Goal: Use online tool/utility: Utilize a website feature to perform a specific function

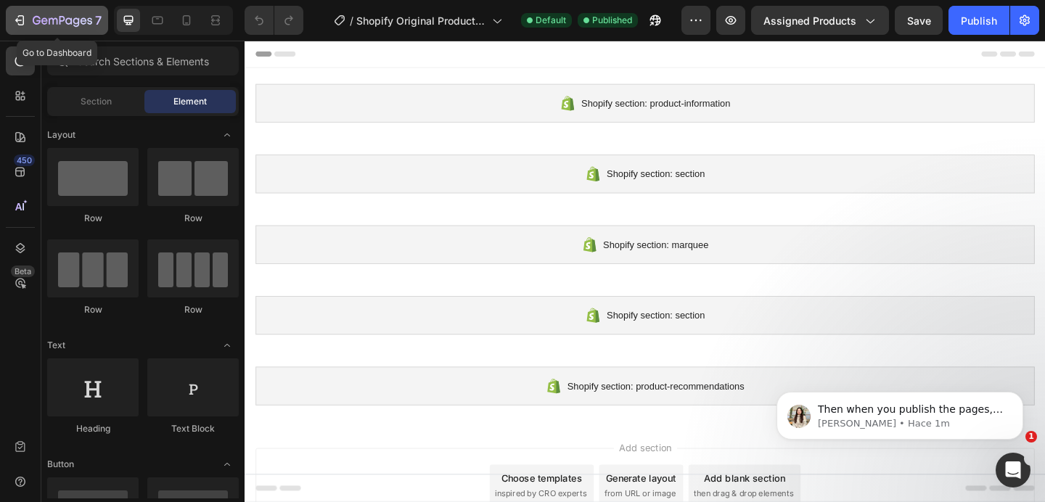
click at [30, 21] on div "7" at bounding box center [56, 20] width 89 height 17
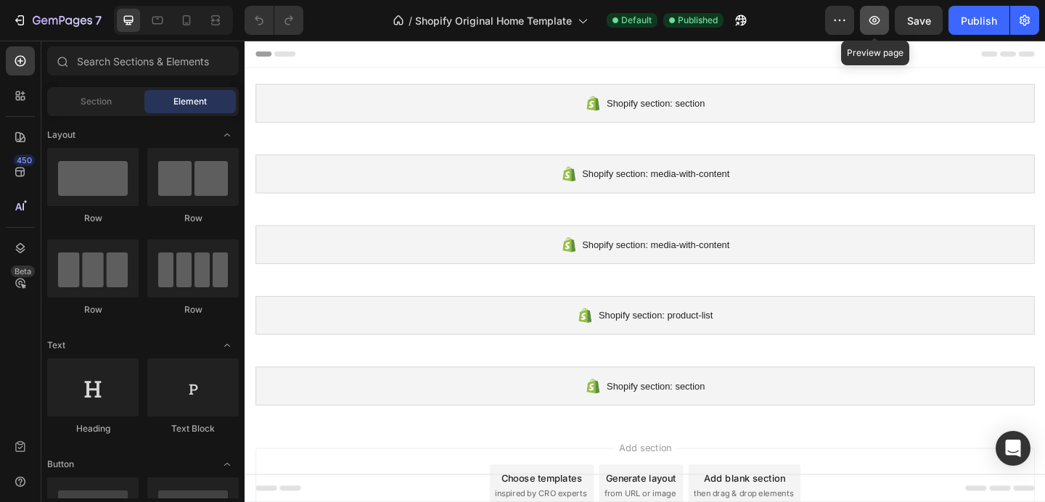
click at [871, 22] on icon "button" at bounding box center [874, 20] width 11 height 9
click at [565, 49] on div at bounding box center [679, 55] width 847 height 29
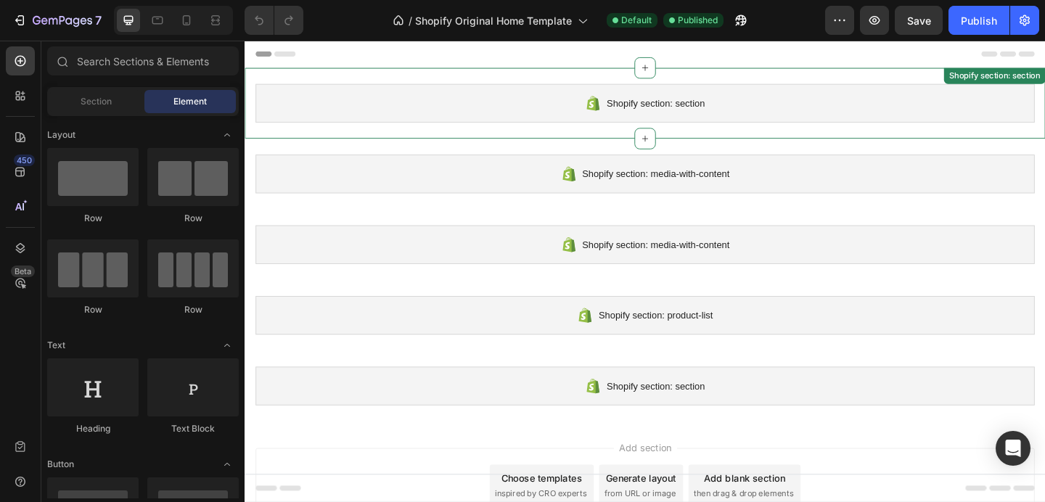
click at [617, 114] on icon at bounding box center [624, 109] width 14 height 16
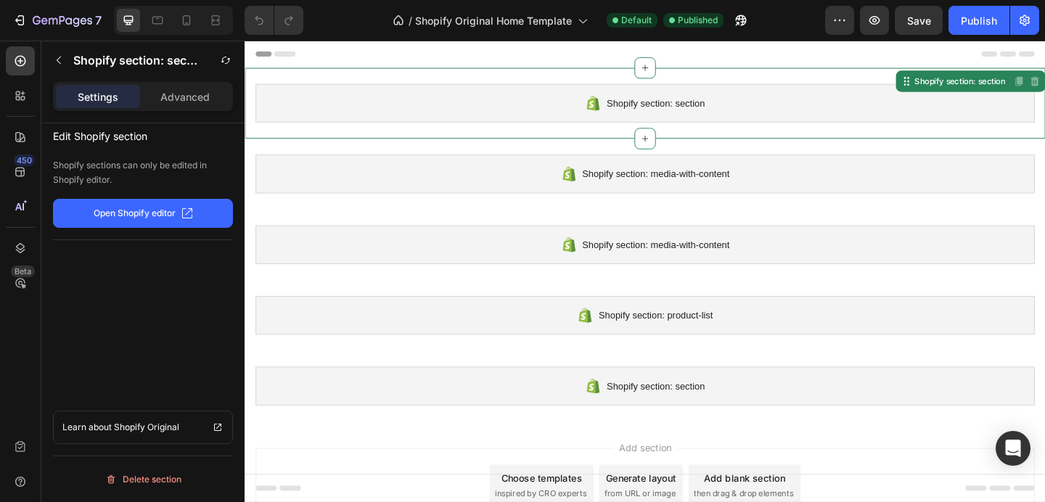
click at [641, 110] on span "Shopify section: section" at bounding box center [691, 108] width 107 height 17
click at [182, 211] on icon "button" at bounding box center [187, 213] width 10 height 10
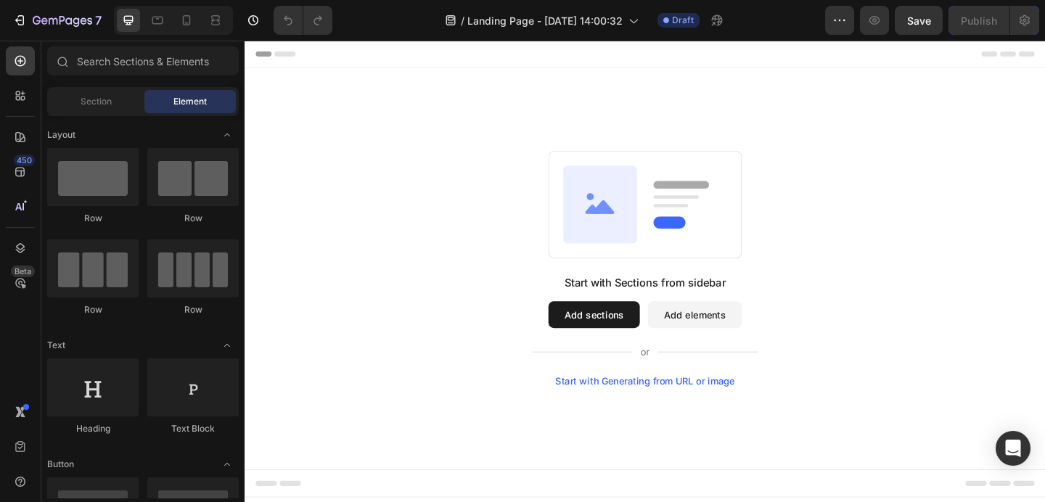
click at [659, 337] on button "Add sections" at bounding box center [624, 338] width 99 height 29
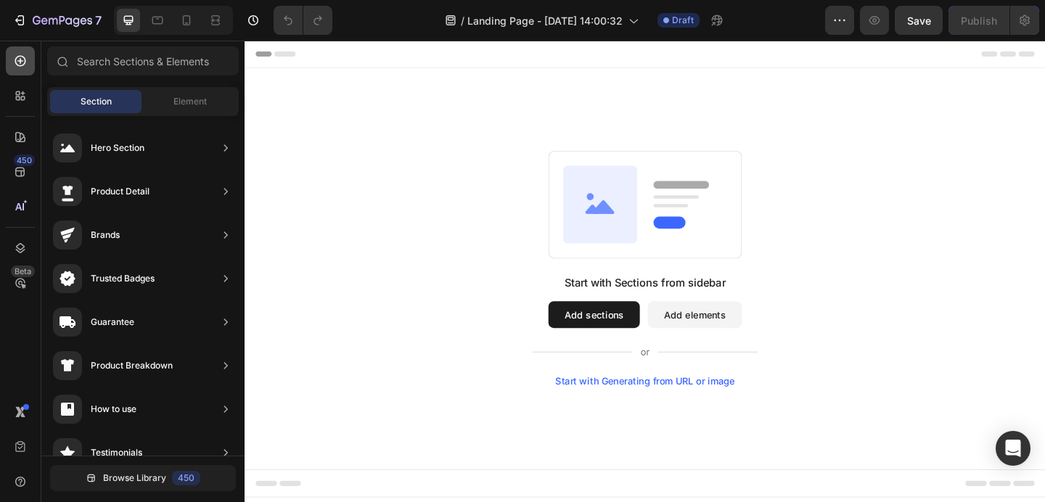
click at [24, 59] on icon at bounding box center [20, 61] width 15 height 15
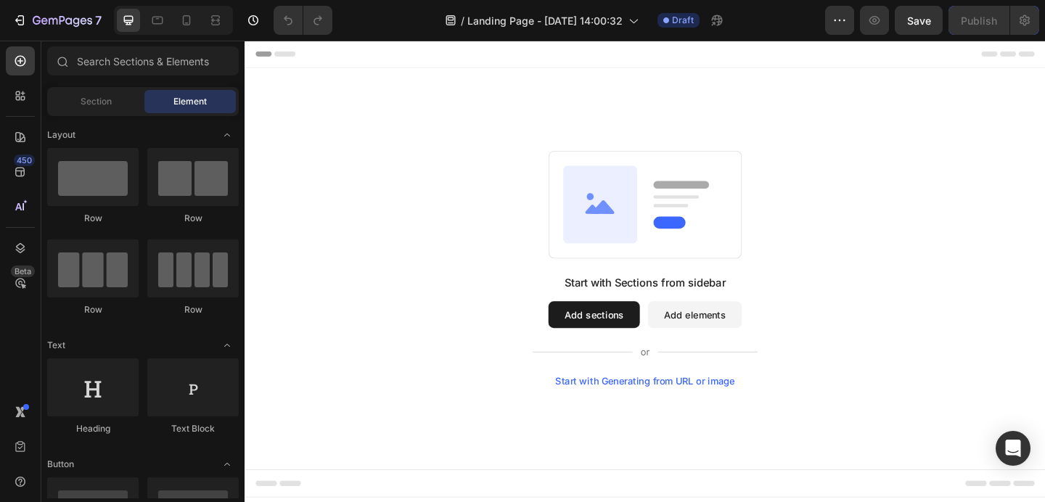
click at [649, 345] on button "Add sections" at bounding box center [624, 338] width 99 height 29
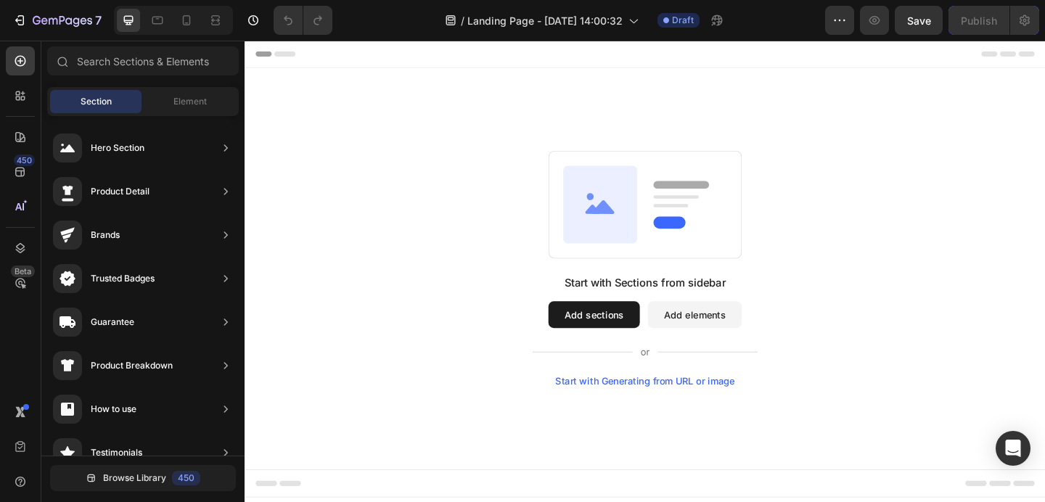
click at [739, 341] on button "Add elements" at bounding box center [734, 338] width 102 height 29
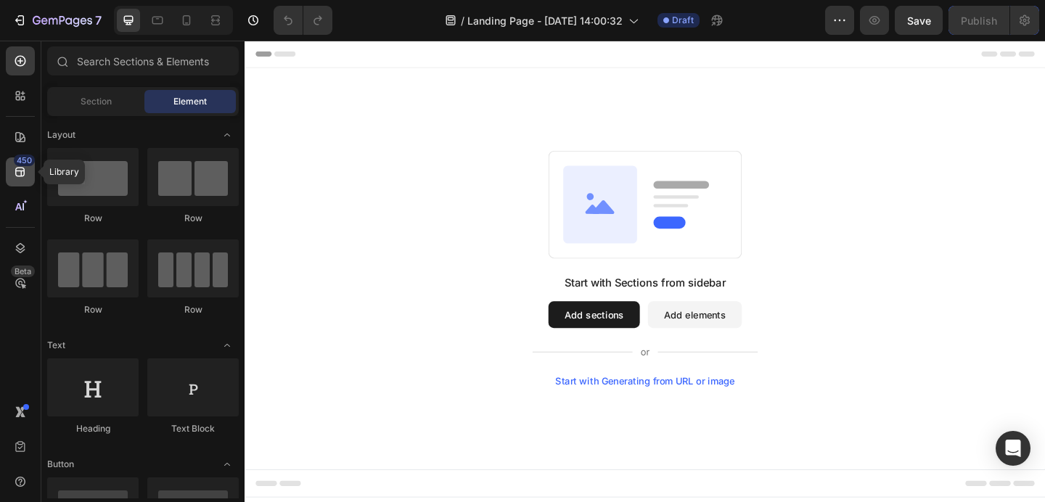
click at [22, 171] on icon at bounding box center [19, 172] width 9 height 9
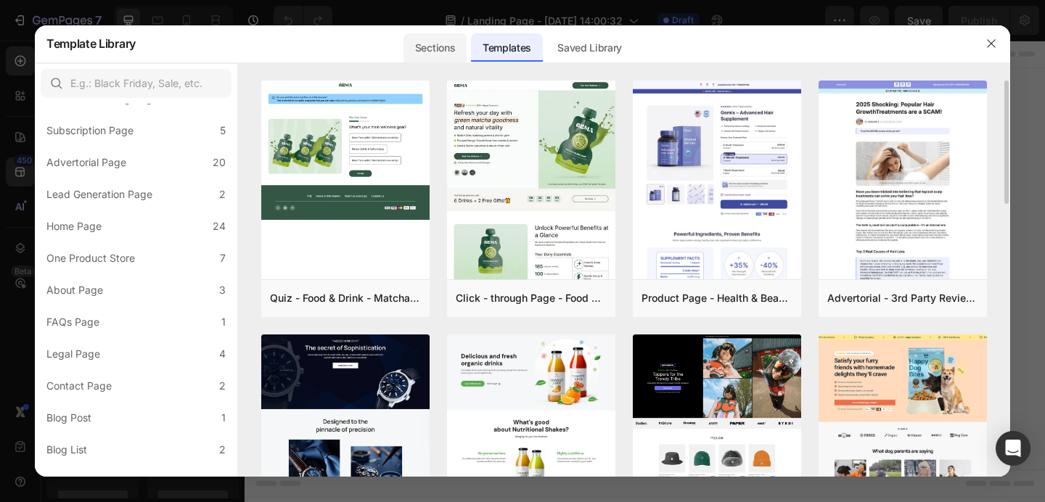
click at [442, 36] on div "Sections" at bounding box center [434, 47] width 63 height 29
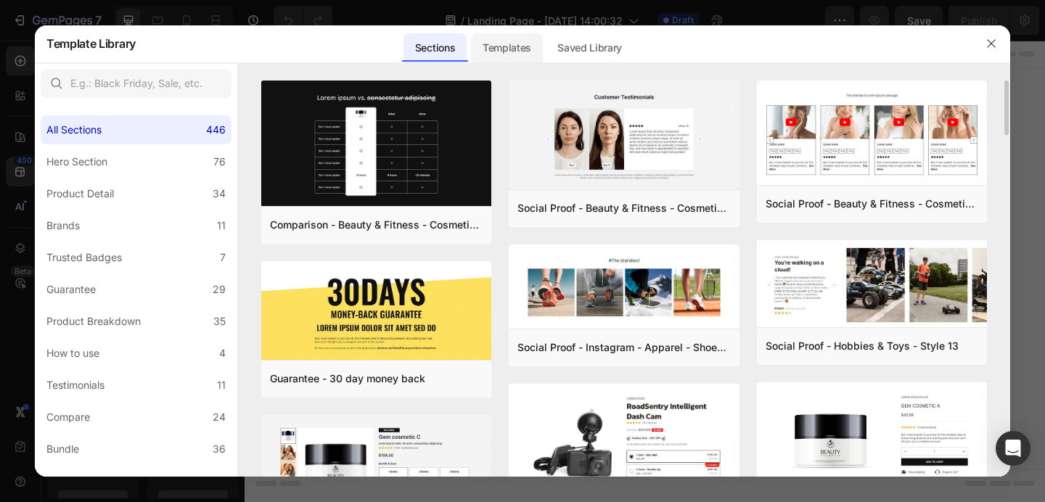
click at [509, 51] on div "Templates" at bounding box center [507, 47] width 72 height 29
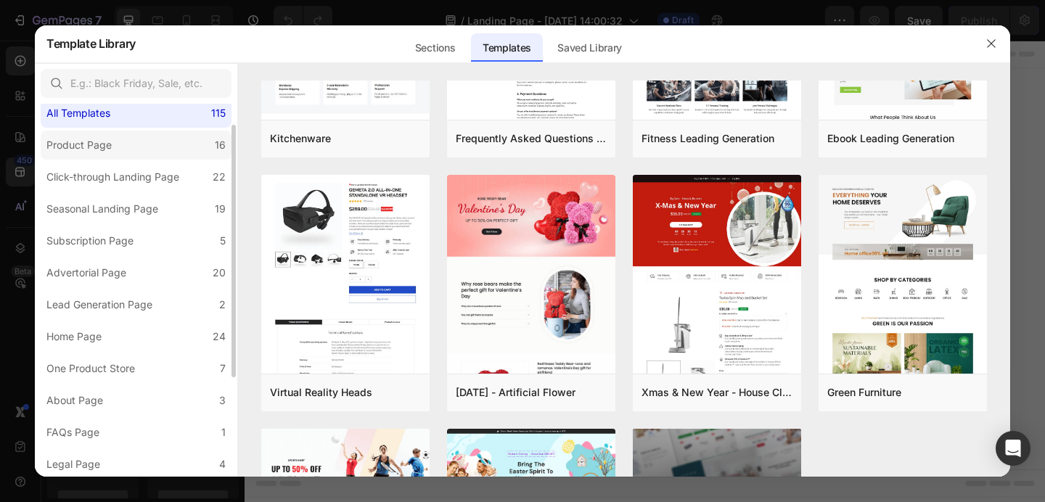
scroll to position [25, 0]
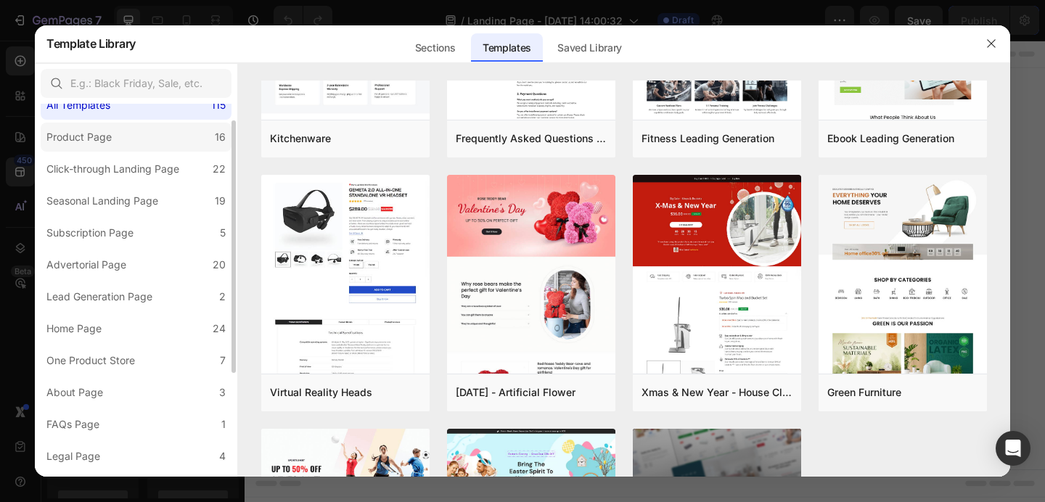
click at [115, 136] on div "Product Page" at bounding box center [81, 136] width 71 height 17
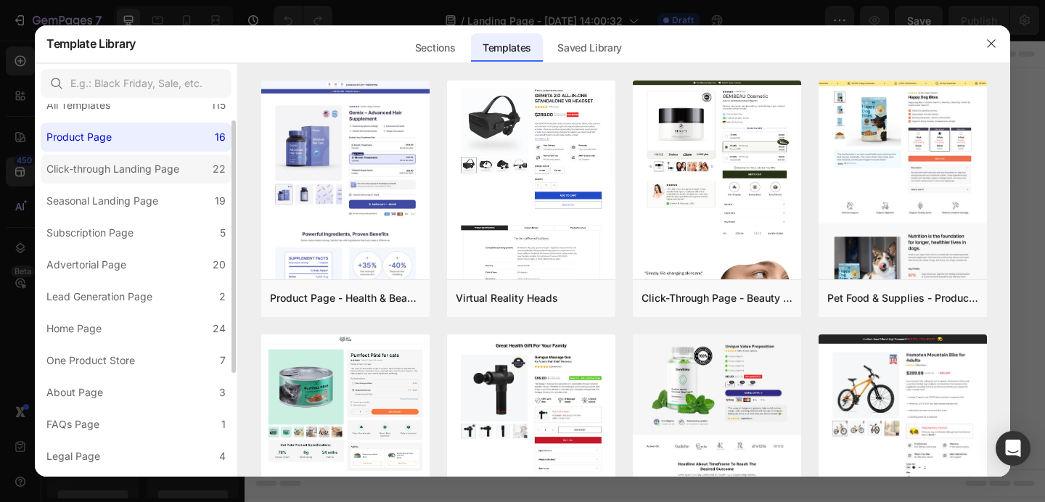
scroll to position [0, 0]
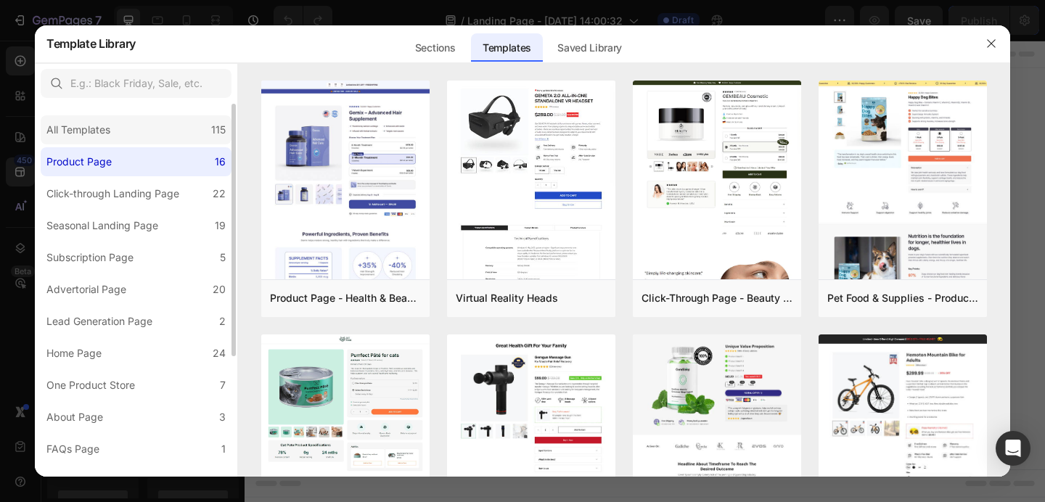
click at [102, 131] on div "All Templates" at bounding box center [78, 129] width 64 height 17
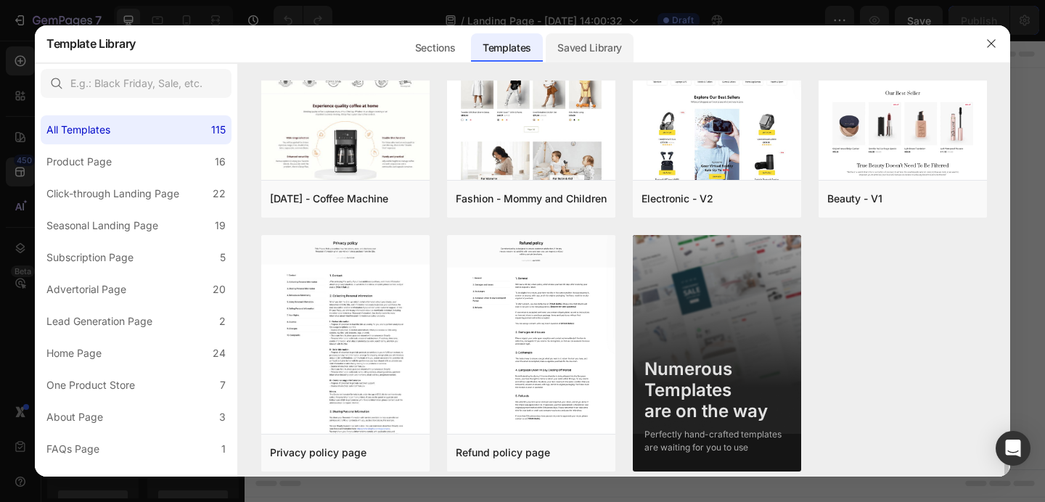
click at [584, 43] on div "Saved Library" at bounding box center [590, 47] width 88 height 29
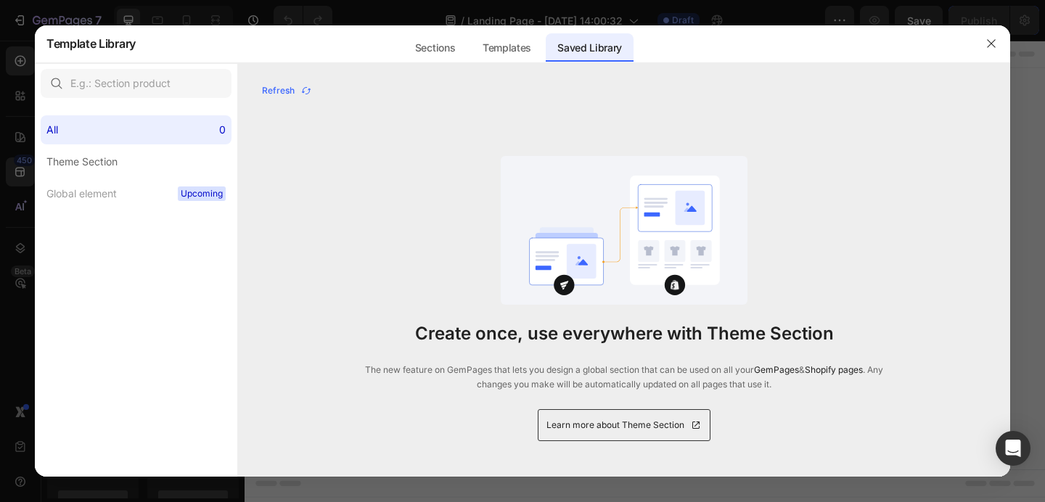
scroll to position [873, 0]
click at [992, 44] on icon "button" at bounding box center [991, 44] width 12 height 12
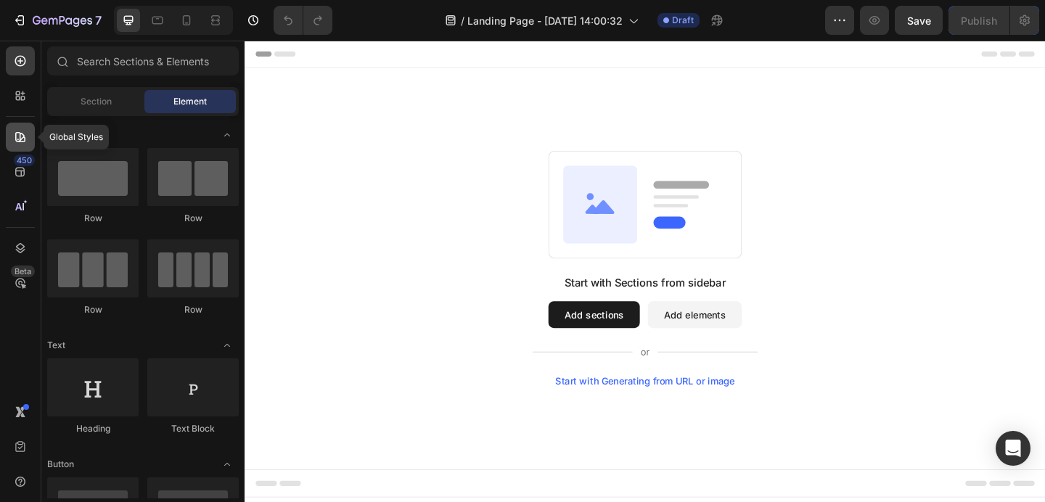
click at [20, 137] on icon at bounding box center [20, 137] width 10 height 10
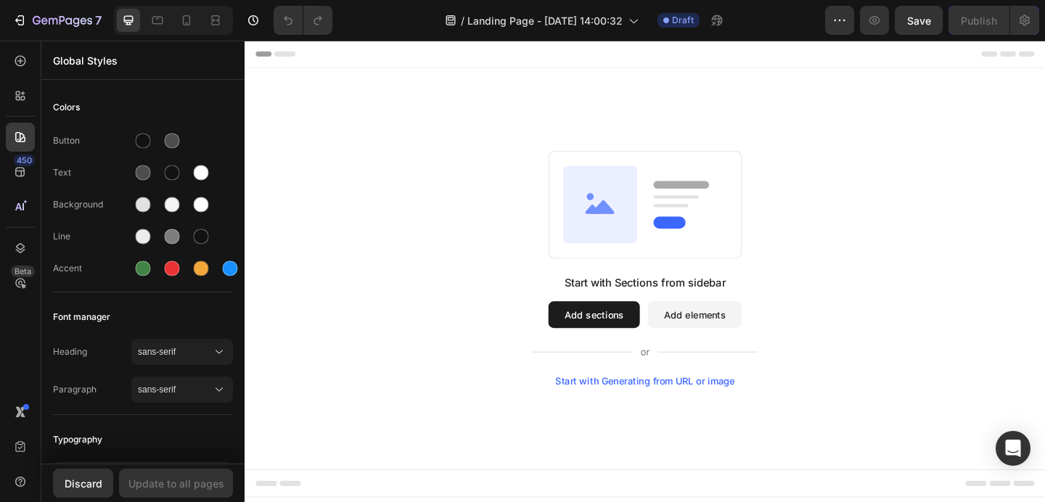
click at [620, 408] on div "Start with Generating from URL or image" at bounding box center [680, 412] width 195 height 12
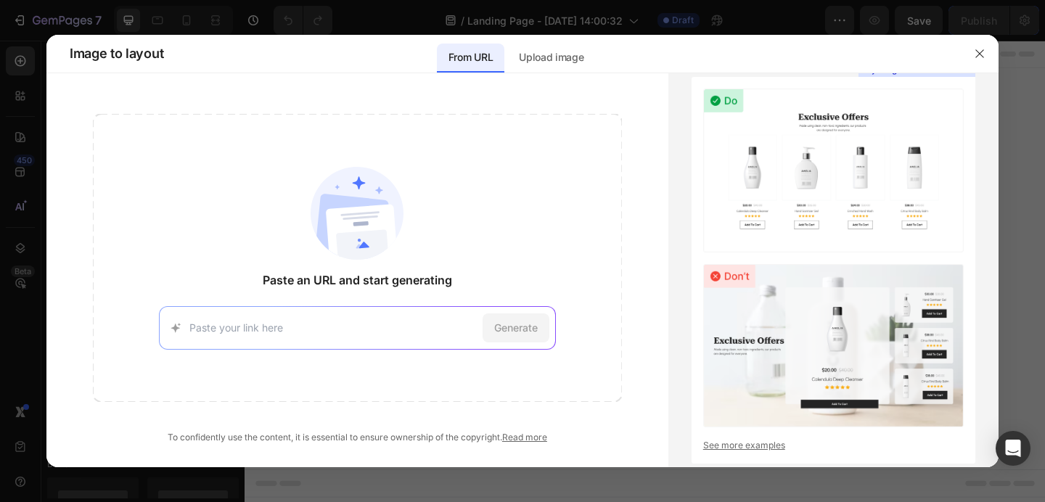
click at [293, 322] on input at bounding box center [332, 327] width 287 height 15
type input "https://admin.shopify.com/store/ca0zrj-ir/themes/143977316528/editor"
click at [494, 321] on span "Generate" at bounding box center [516, 327] width 44 height 15
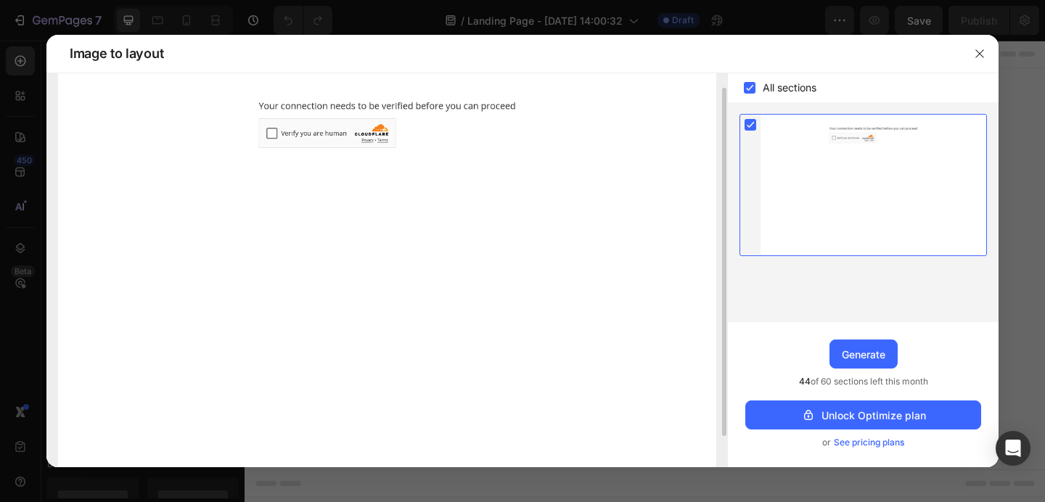
scroll to position [0, 0]
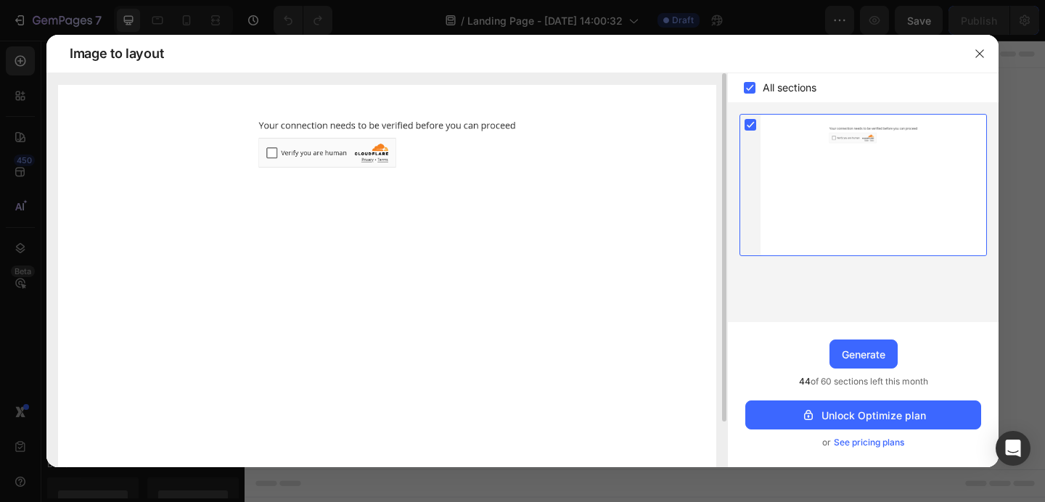
click at [271, 153] on img at bounding box center [387, 290] width 658 height 411
click at [863, 348] on div "Generate" at bounding box center [864, 354] width 44 height 15
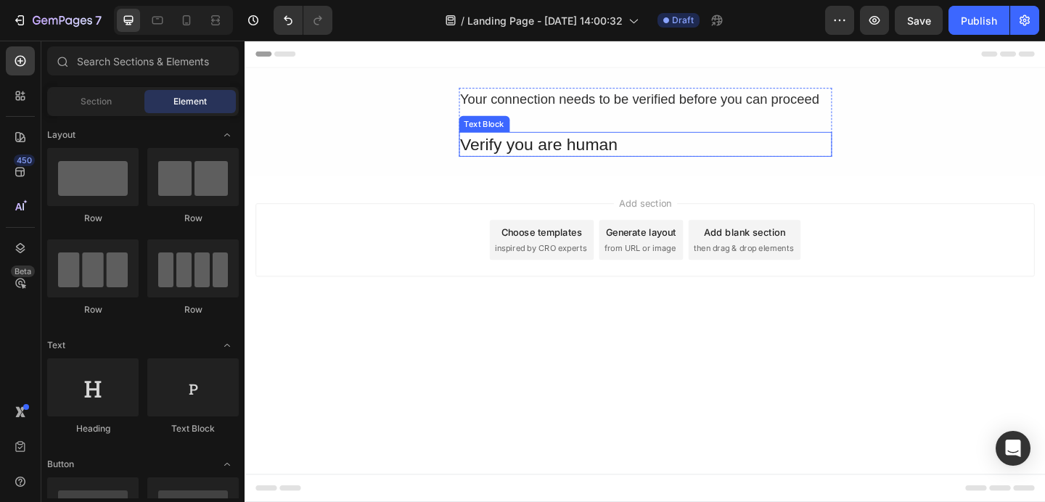
click at [588, 155] on div "Verify you are human" at bounding box center [680, 153] width 406 height 27
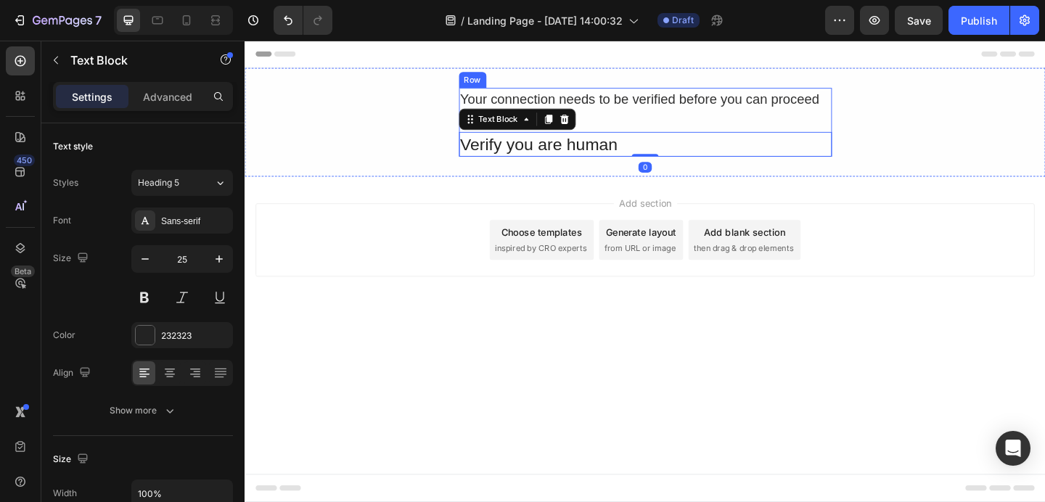
click at [749, 115] on div "Your connection needs to be verified before you can proceed" at bounding box center [680, 104] width 406 height 25
